Goal: Information Seeking & Learning: Learn about a topic

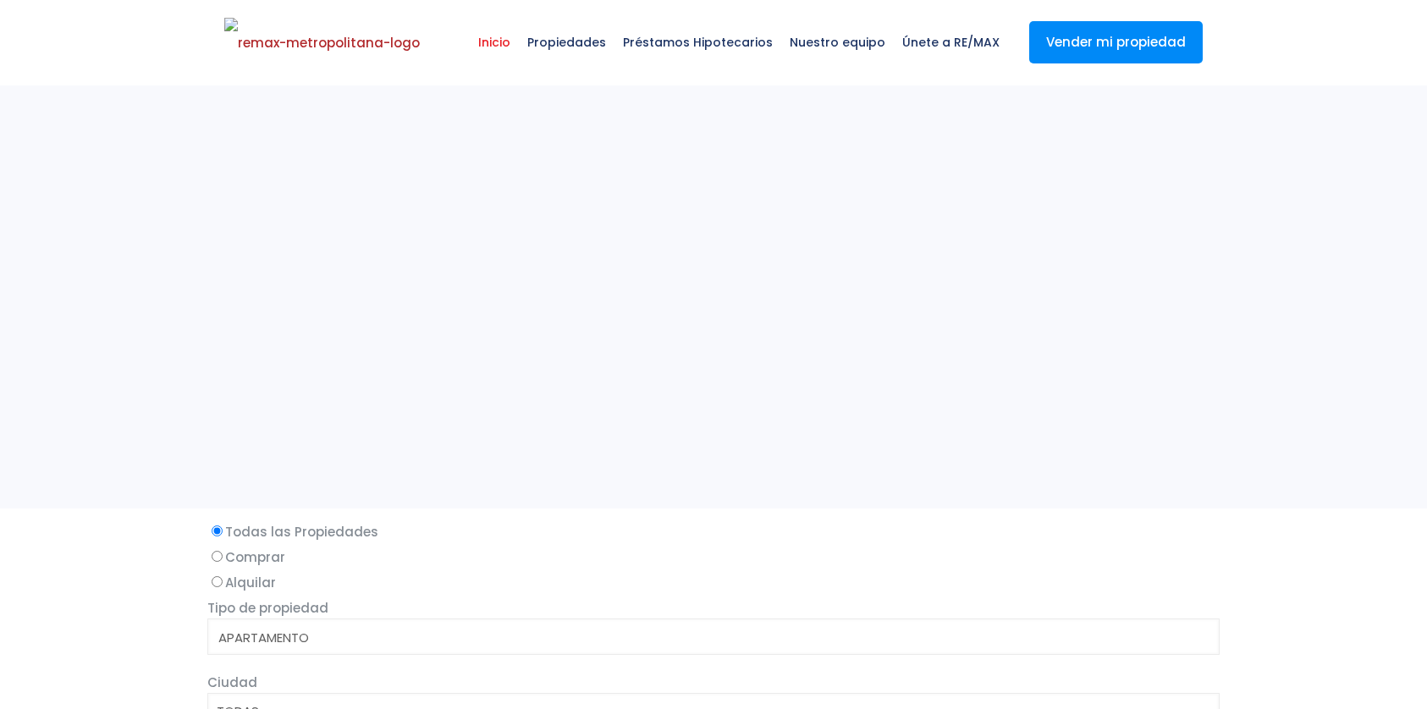
select select
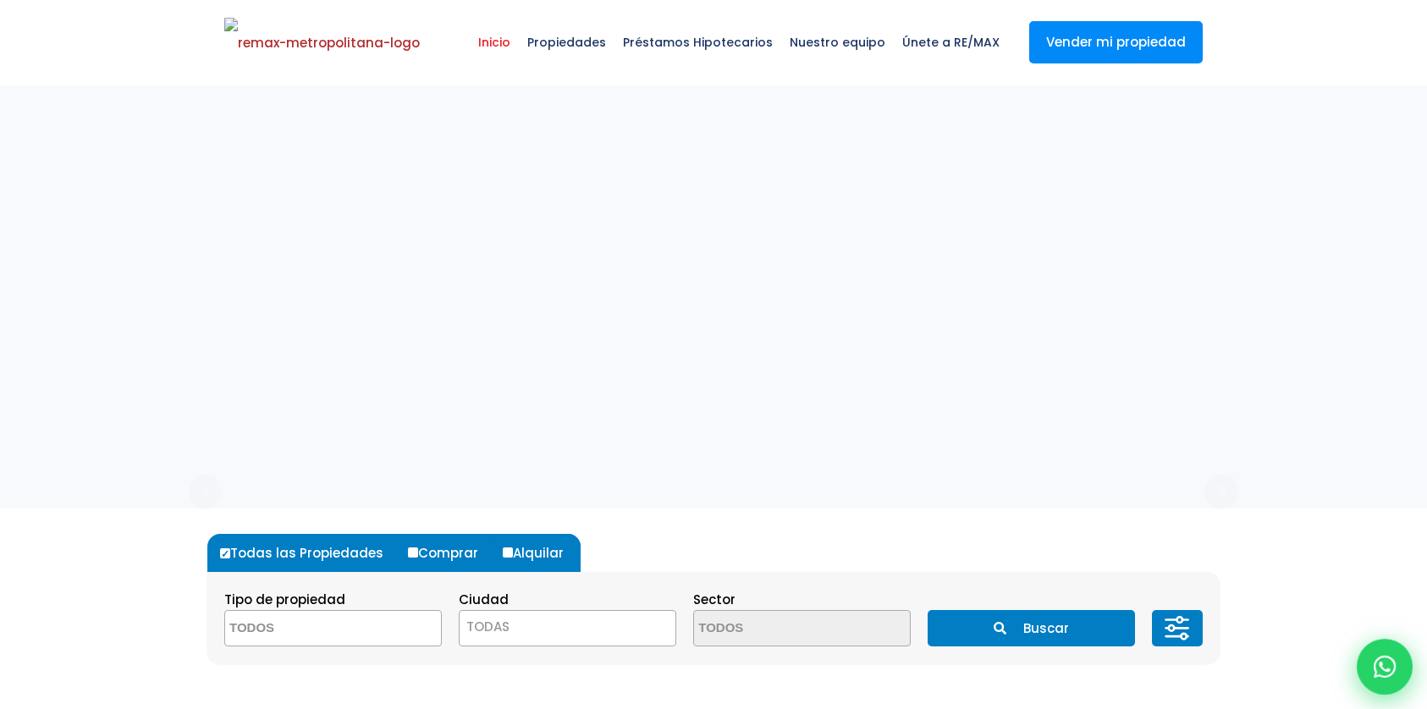
click at [1383, 649] on div at bounding box center [1384, 667] width 56 height 56
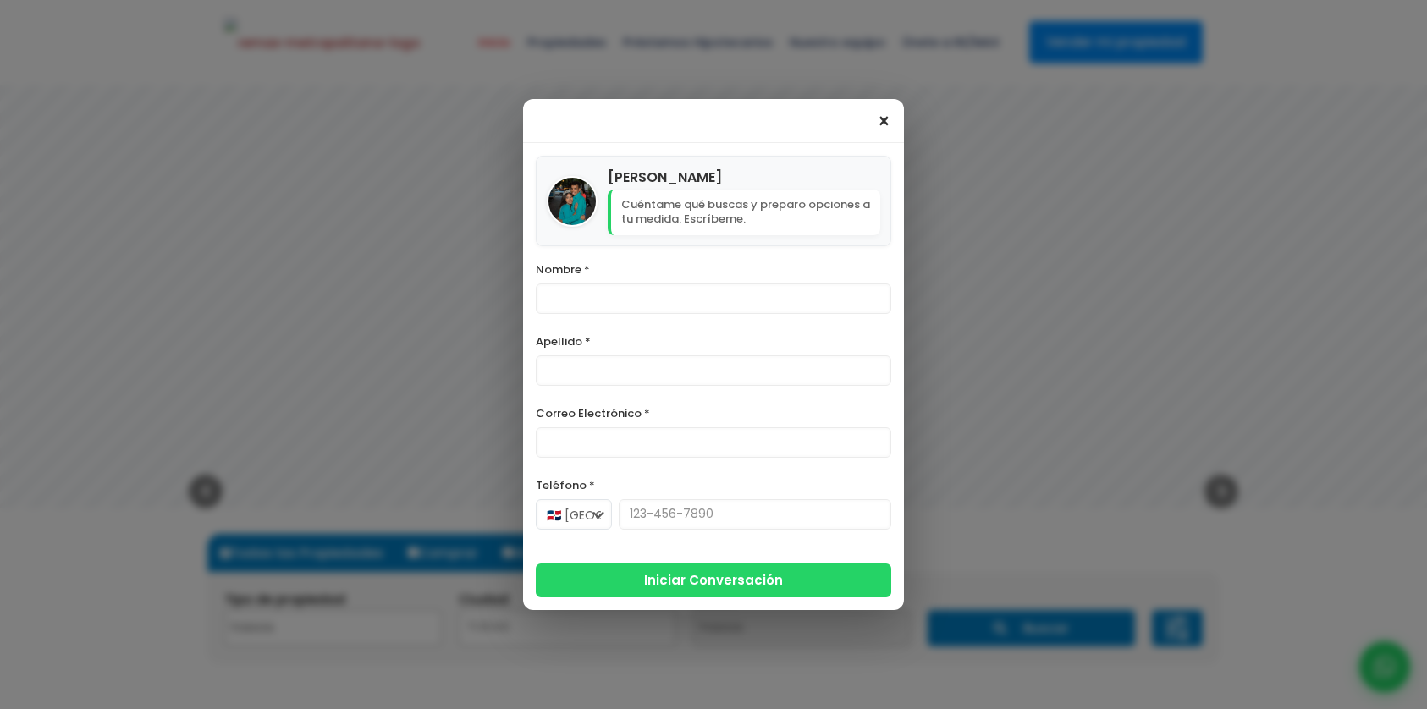
click at [880, 119] on span "×" at bounding box center [884, 122] width 14 height 20
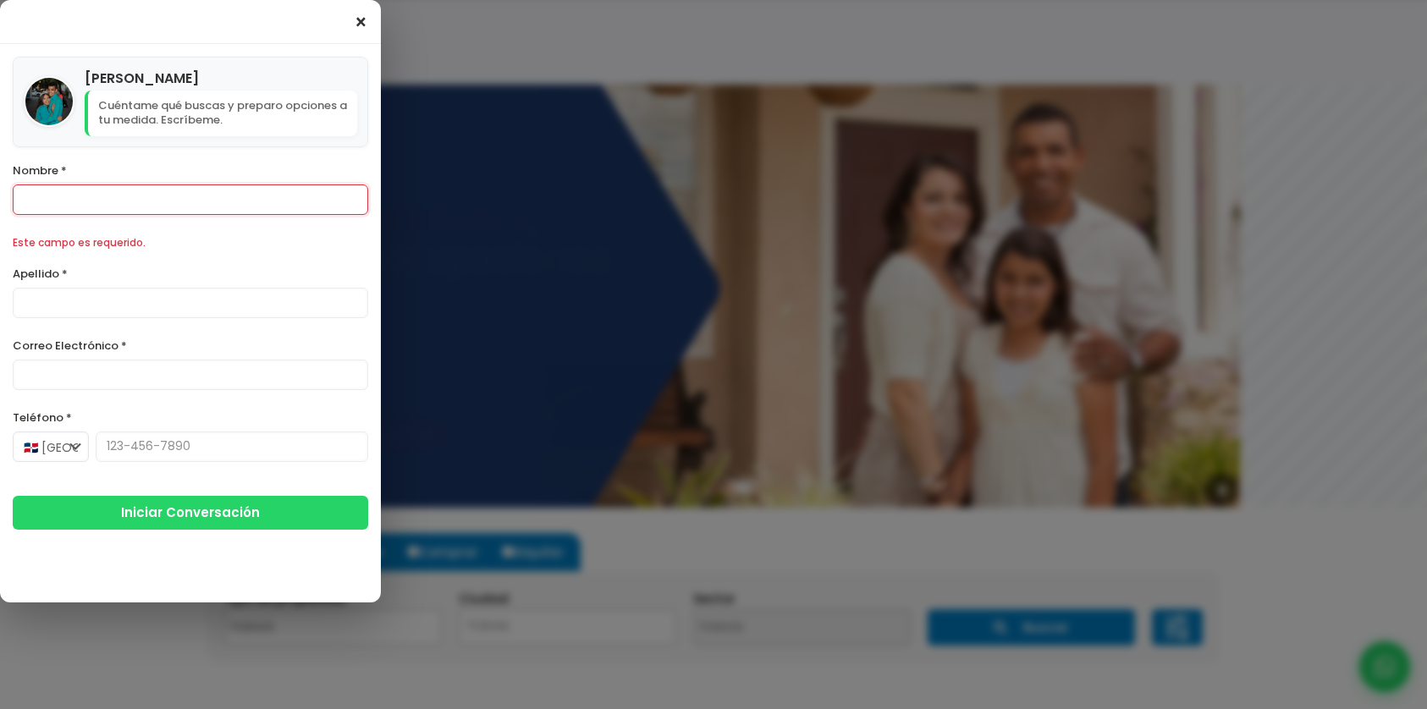
scroll to position [183, 0]
